Goal: Information Seeking & Learning: Learn about a topic

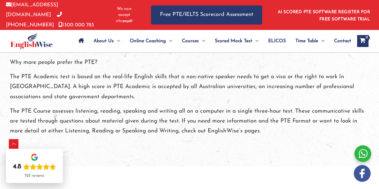
scroll to position [804, 0]
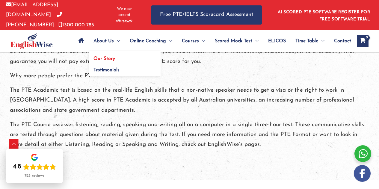
click at [105, 58] on span "Our Story" at bounding box center [105, 58] width 22 height 5
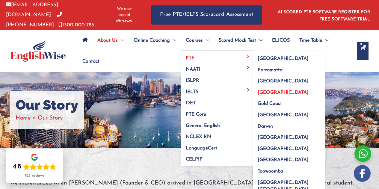
click at [268, 91] on span "[GEOGRAPHIC_DATA]" at bounding box center [283, 92] width 51 height 5
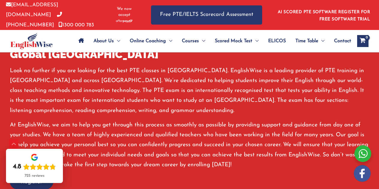
scroll to position [408, 0]
